Goal: Transaction & Acquisition: Purchase product/service

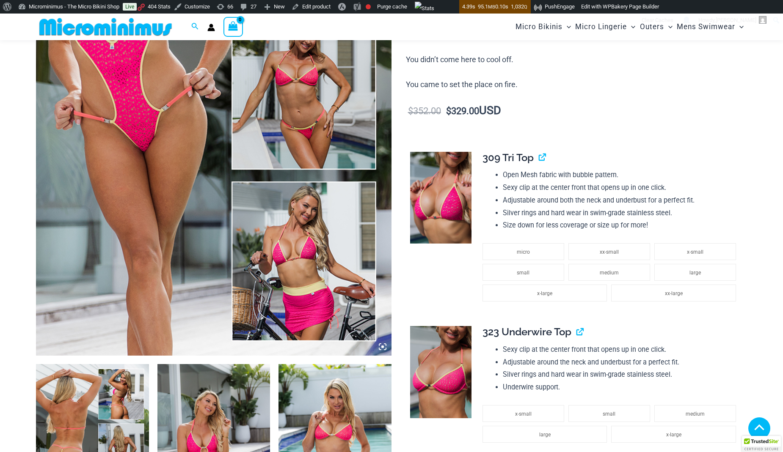
scroll to position [299, 0]
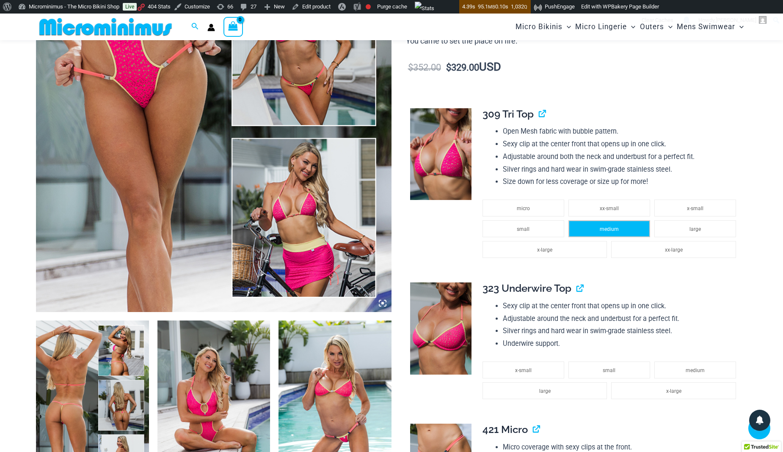
type input "**********"
click at [601, 234] on li "medium" at bounding box center [609, 229] width 82 height 17
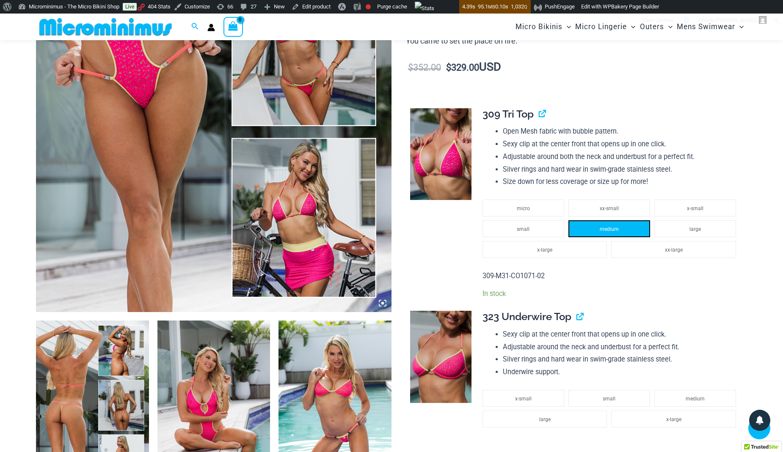
scroll to position [427, 0]
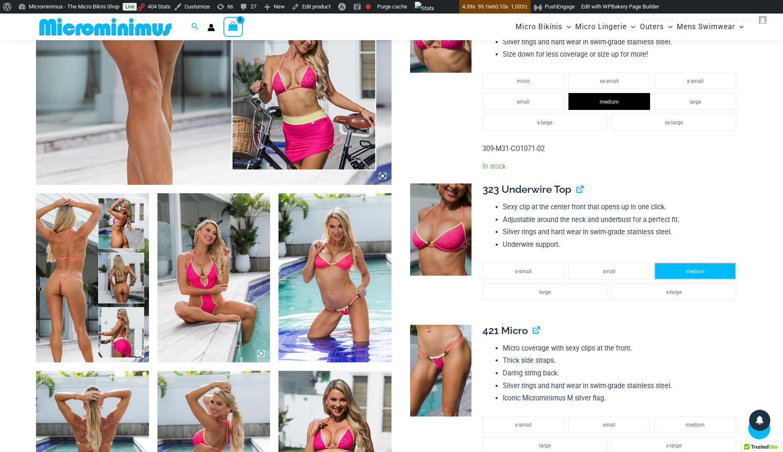
click at [680, 270] on li "medium" at bounding box center [695, 271] width 82 height 17
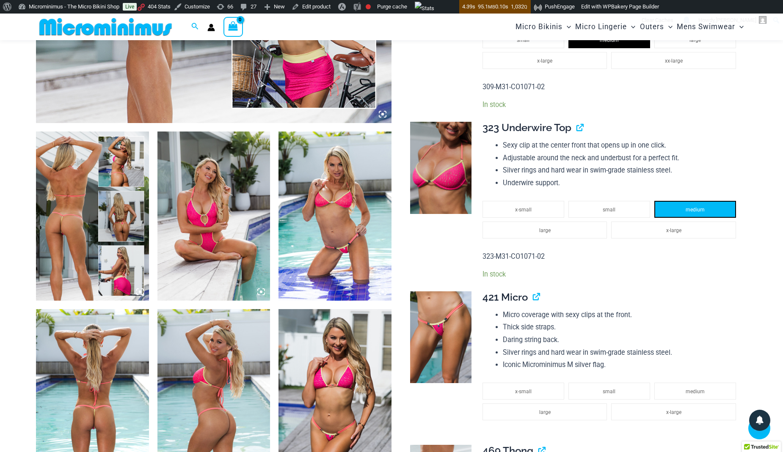
scroll to position [553, 0]
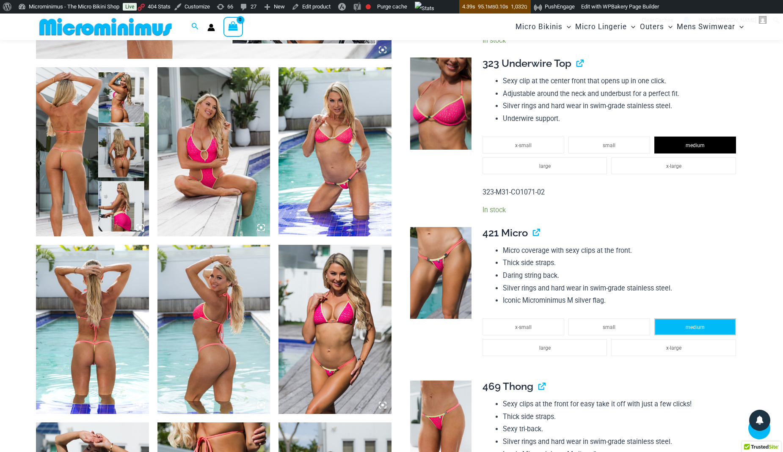
click at [681, 330] on li "medium" at bounding box center [695, 327] width 82 height 17
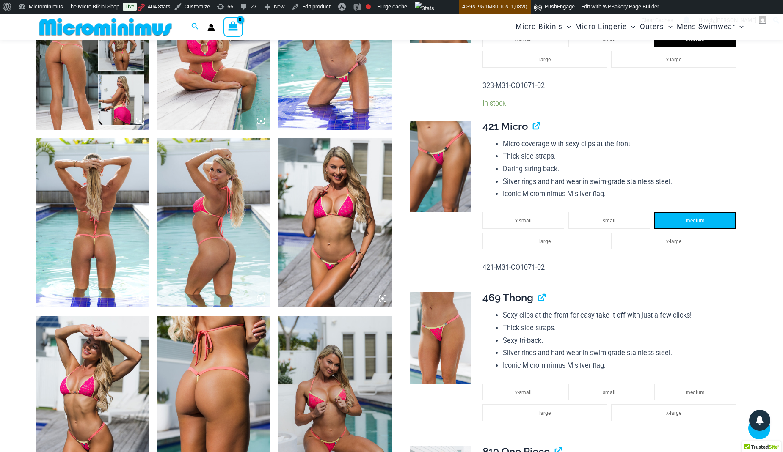
scroll to position [686, 0]
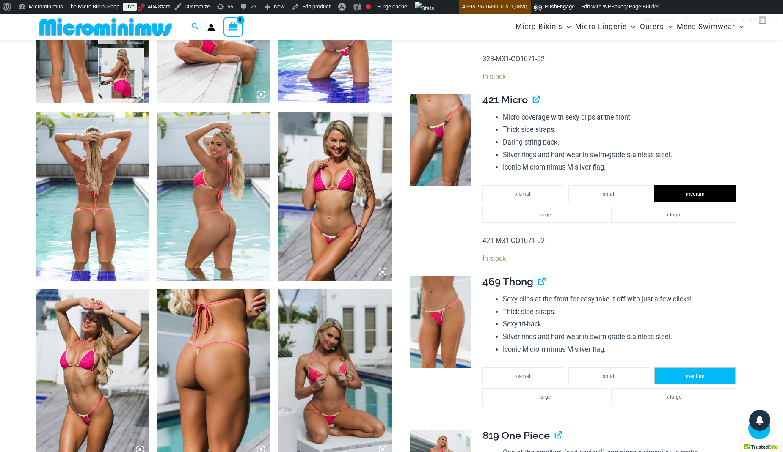
click at [680, 379] on li "medium" at bounding box center [695, 376] width 82 height 17
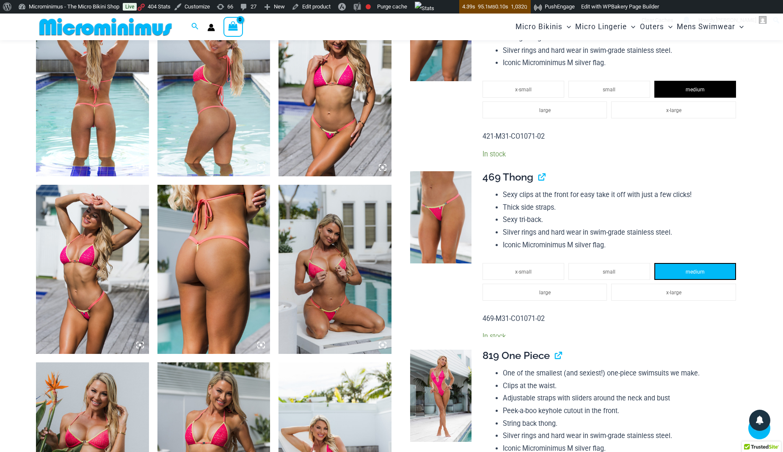
scroll to position [887, 0]
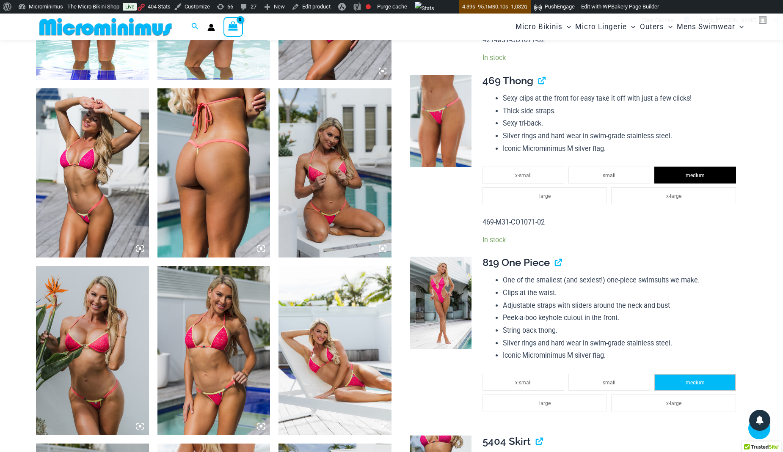
click at [673, 381] on li "medium" at bounding box center [695, 382] width 82 height 17
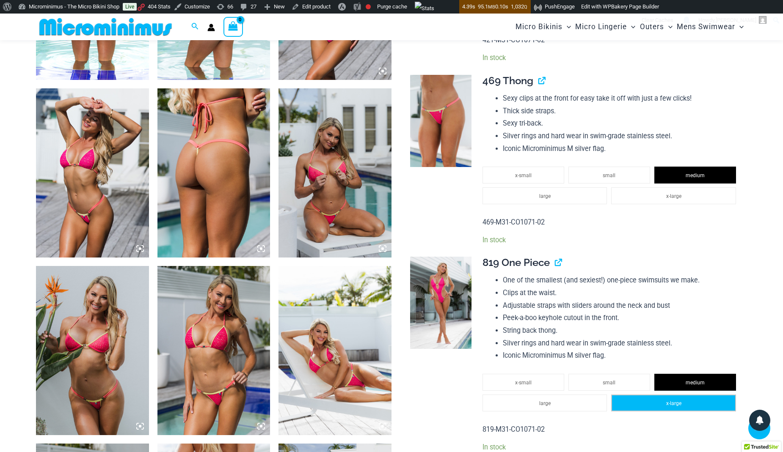
scroll to position [1098, 0]
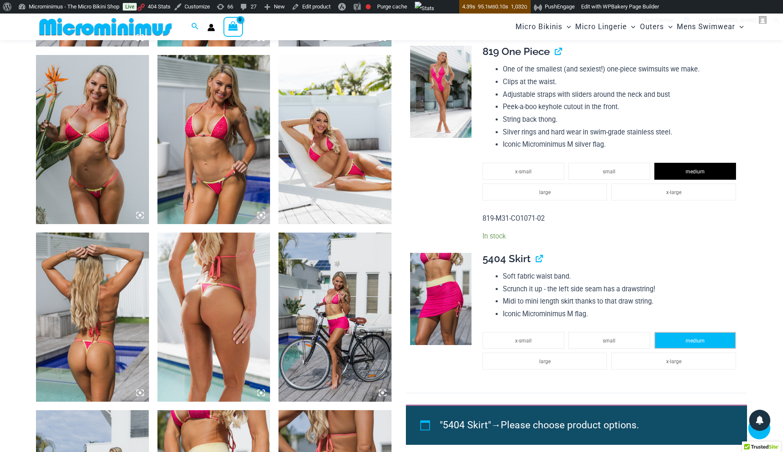
click at [694, 343] on span "medium" at bounding box center [695, 341] width 19 height 6
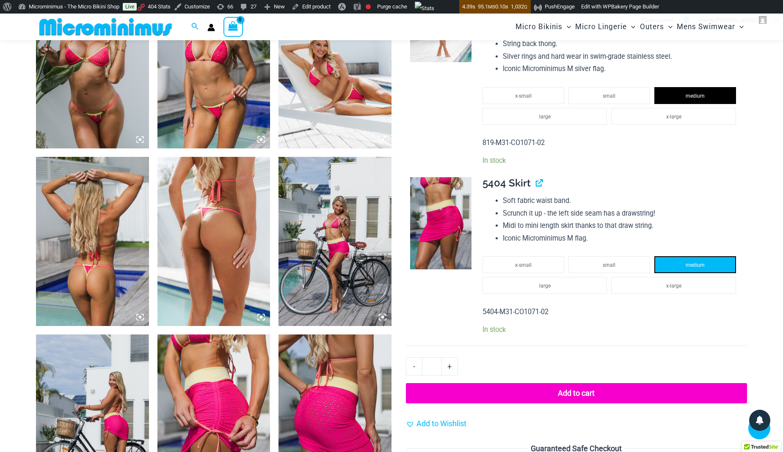
scroll to position [1183, 0]
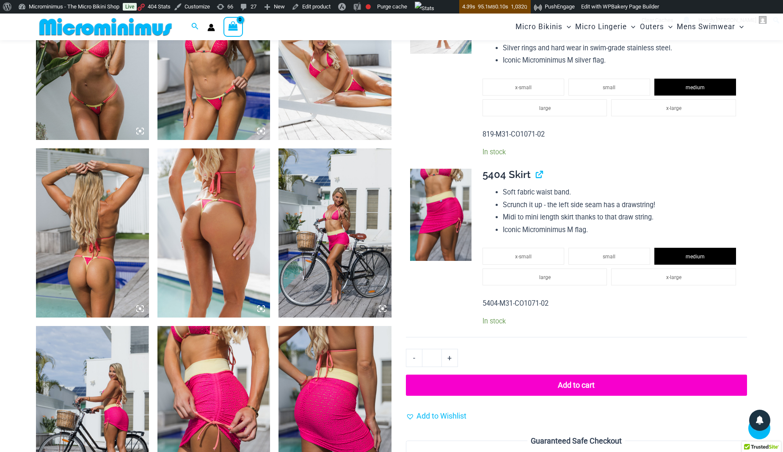
click at [580, 390] on button "Add to cart" at bounding box center [576, 385] width 341 height 21
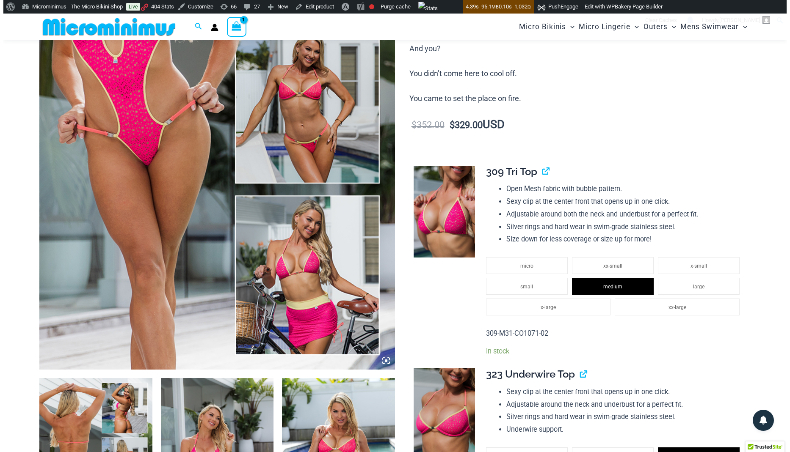
scroll to position [111, 0]
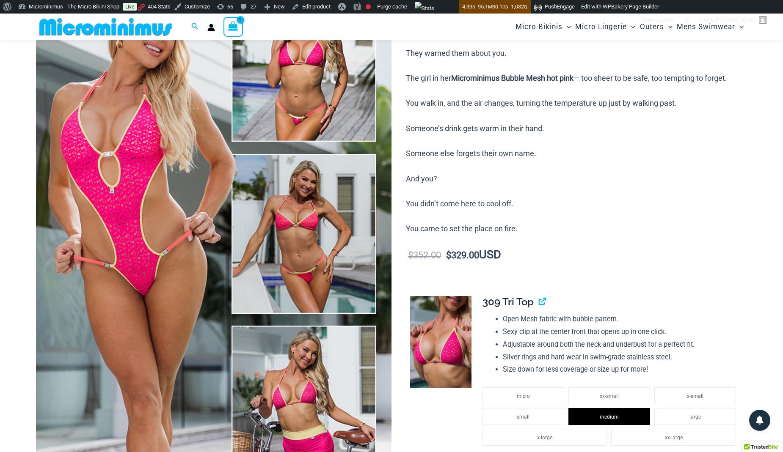
click at [234, 30] on icon "View Shopping Cart, 1 items" at bounding box center [234, 26] width 10 height 10
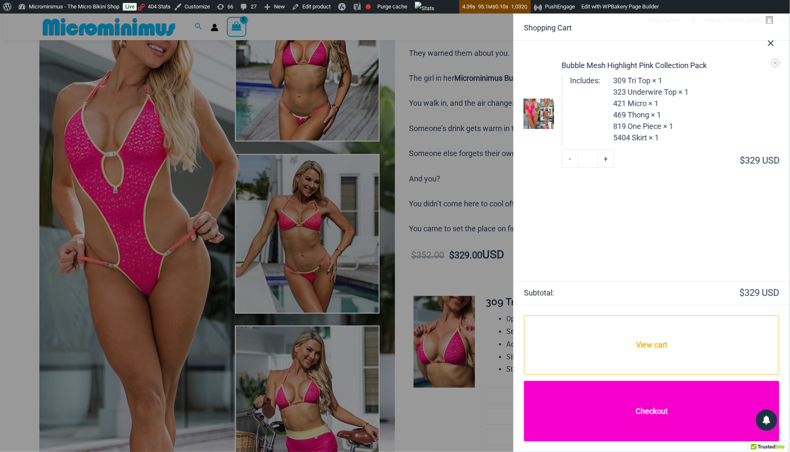
click at [641, 417] on link "Checkout" at bounding box center [651, 411] width 255 height 61
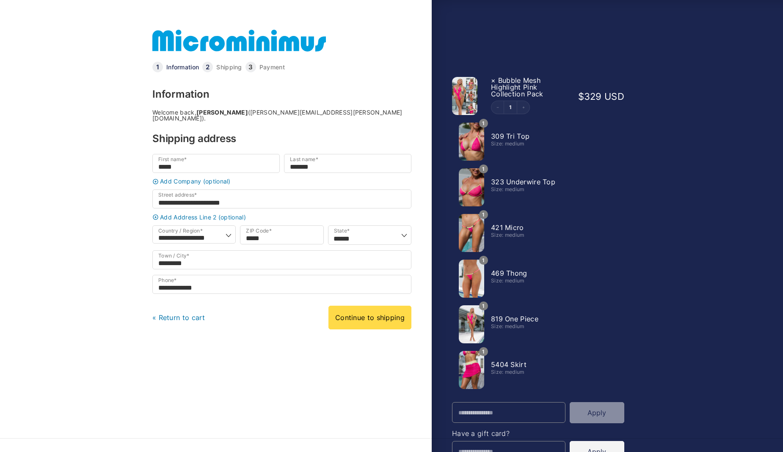
select select "**"
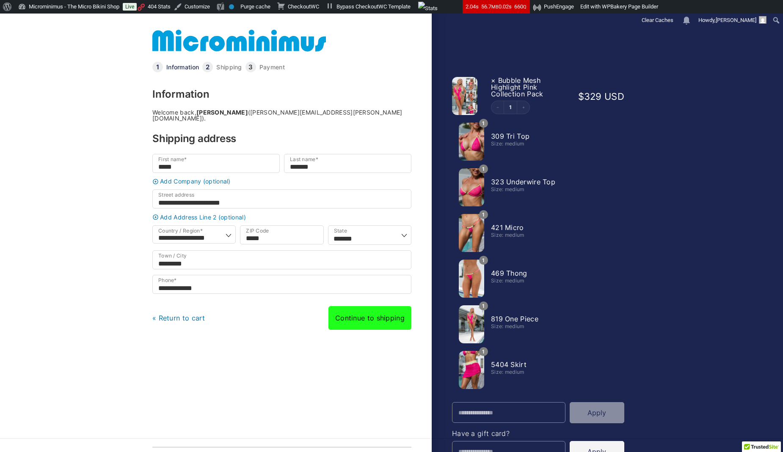
click at [386, 318] on link "Continue to shipping" at bounding box center [369, 318] width 83 height 24
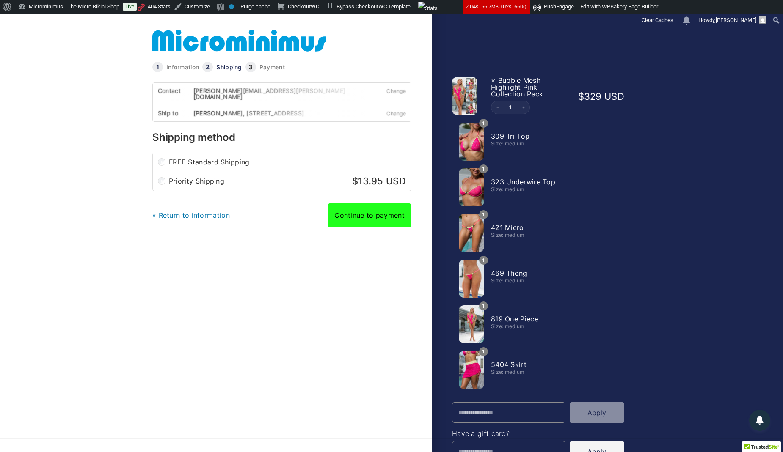
click at [370, 218] on link "Continue to payment" at bounding box center [370, 216] width 84 height 24
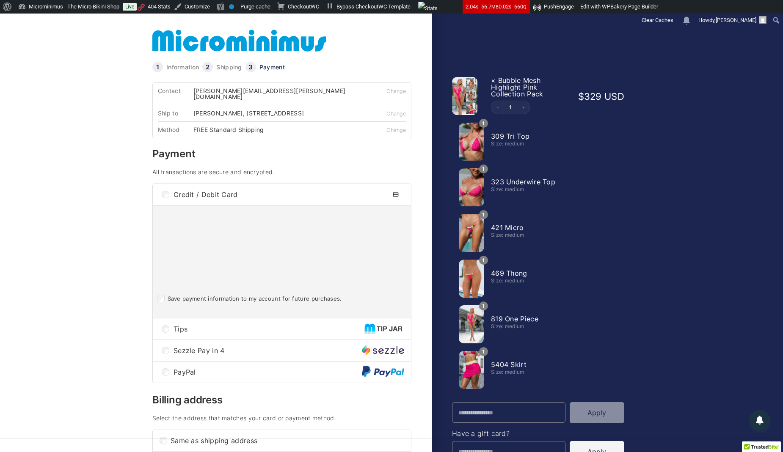
click at [237, 326] on span "Tips" at bounding box center [269, 329] width 191 height 7
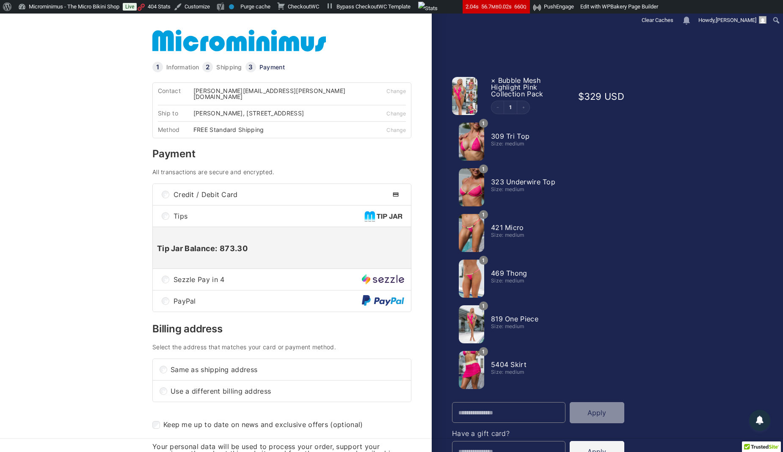
scroll to position [157, 0]
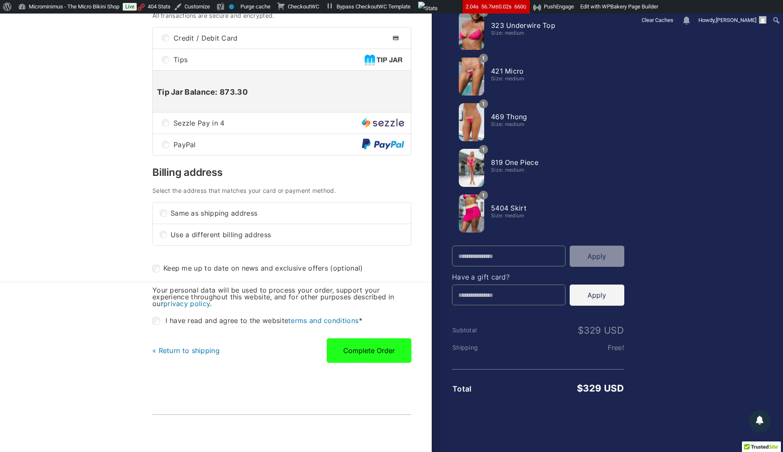
click at [364, 352] on button "Complete Order" at bounding box center [369, 351] width 85 height 25
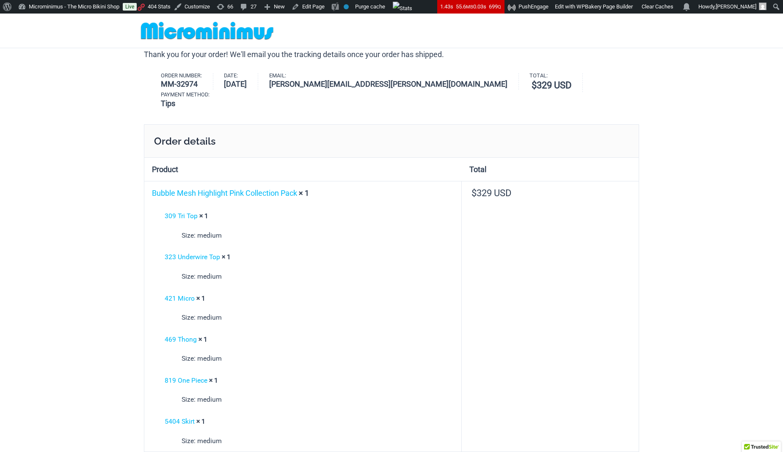
type input "**********"
drag, startPoint x: 162, startPoint y: 82, endPoint x: 201, endPoint y: 87, distance: 39.3
click at [200, 87] on strong "MM-32974" at bounding box center [181, 83] width 41 height 11
copy strong "MM-32974"
